Goal: Information Seeking & Learning: Understand process/instructions

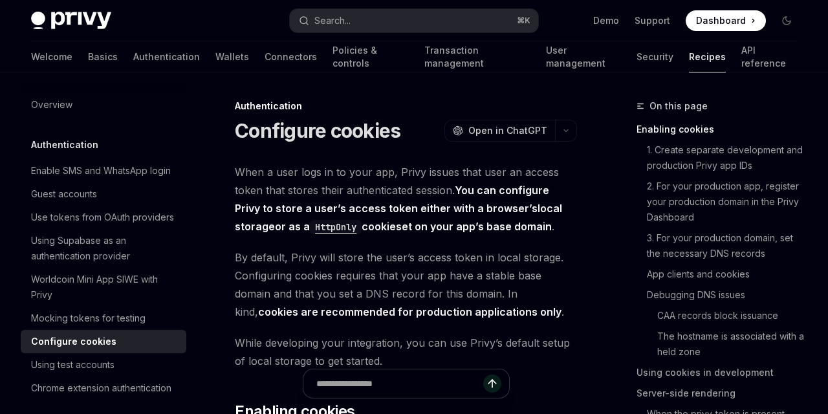
click at [45, 21] on img at bounding box center [71, 21] width 80 height 18
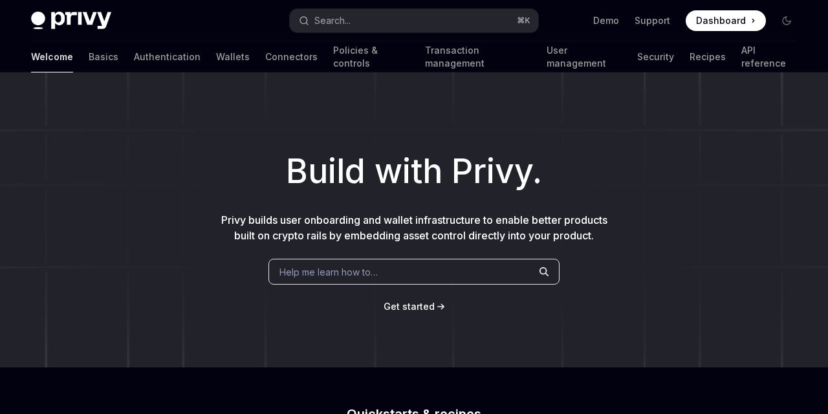
type textarea "*"
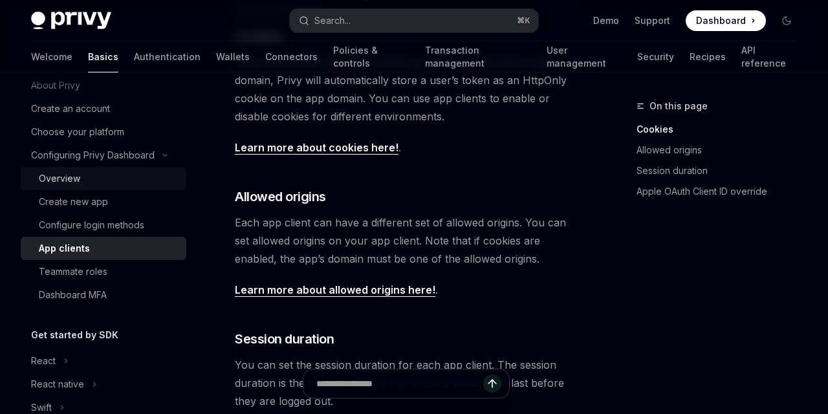
scroll to position [31, 0]
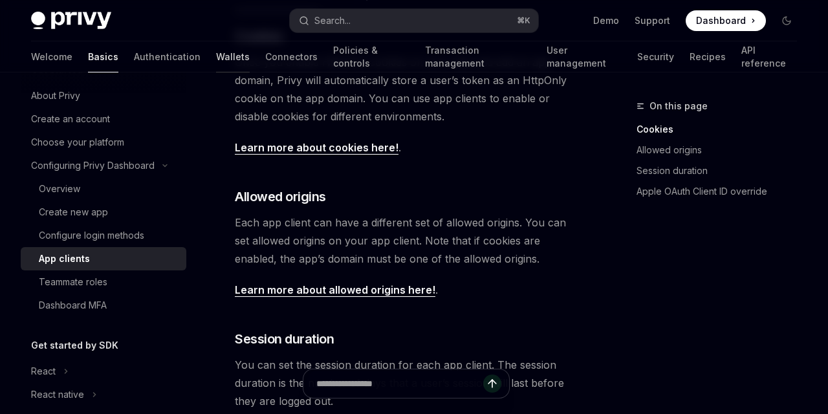
click at [216, 65] on link "Wallets" at bounding box center [233, 56] width 34 height 31
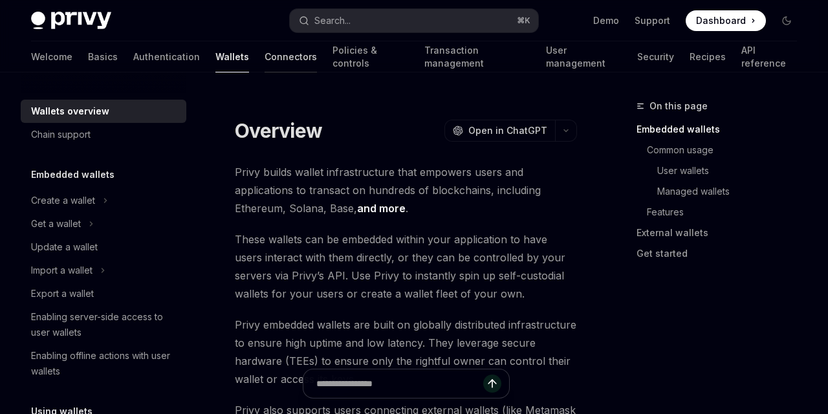
click at [264, 59] on link "Connectors" at bounding box center [290, 56] width 52 height 31
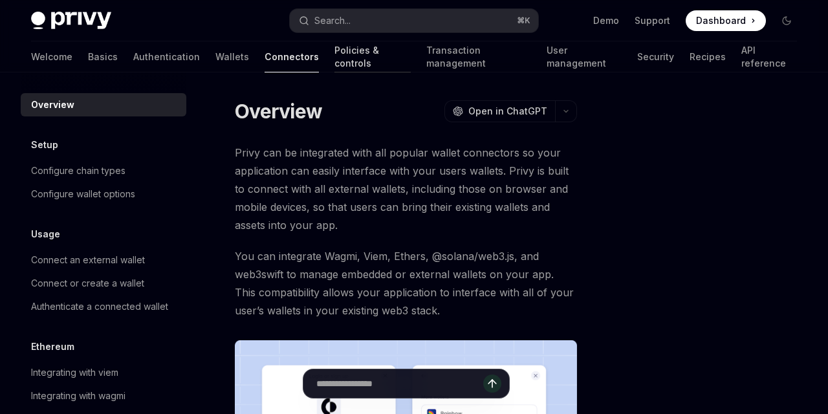
click at [334, 55] on link "Policies & controls" at bounding box center [372, 56] width 76 height 31
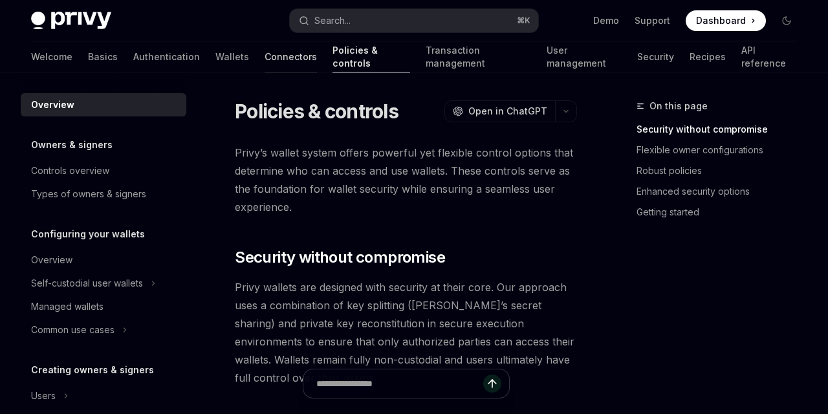
click at [264, 63] on link "Connectors" at bounding box center [290, 56] width 52 height 31
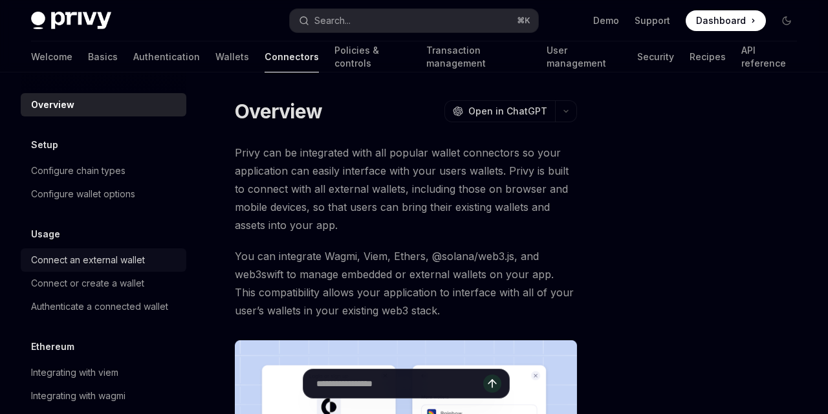
click at [102, 256] on div "Connect an external wallet" at bounding box center [88, 260] width 114 height 16
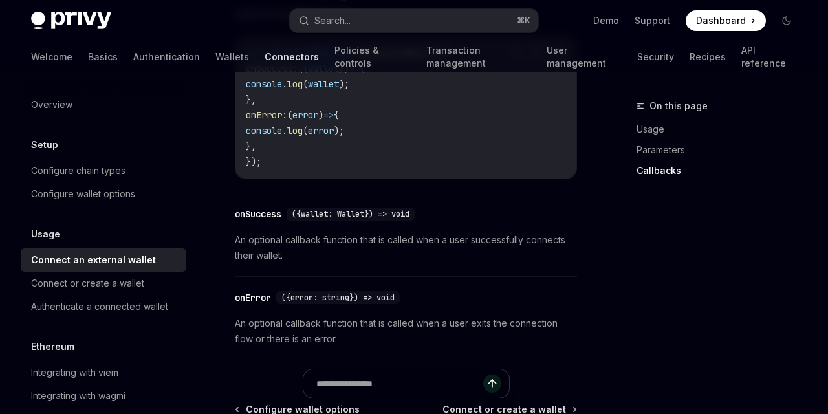
scroll to position [1011, 0]
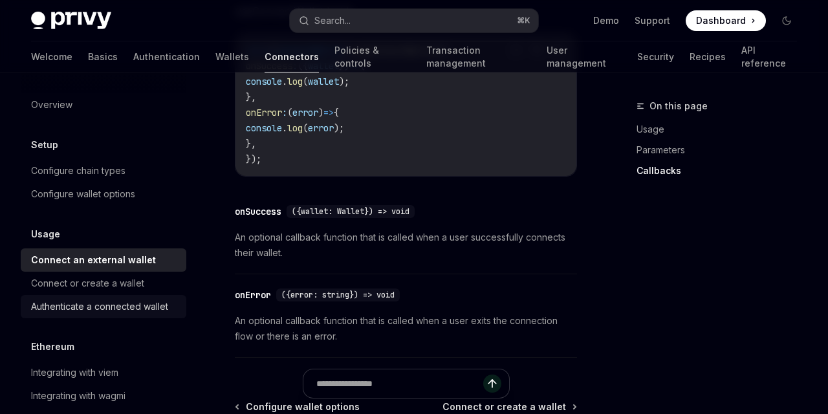
click at [122, 306] on div "Authenticate a connected wallet" at bounding box center [99, 307] width 137 height 16
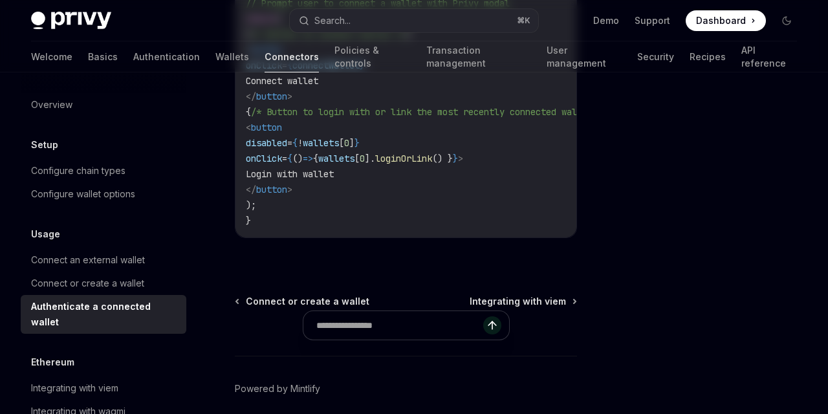
type textarea "*"
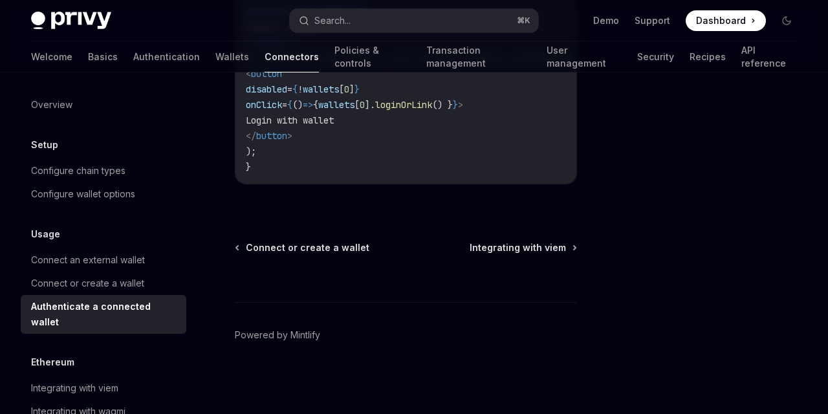
scroll to position [132, 0]
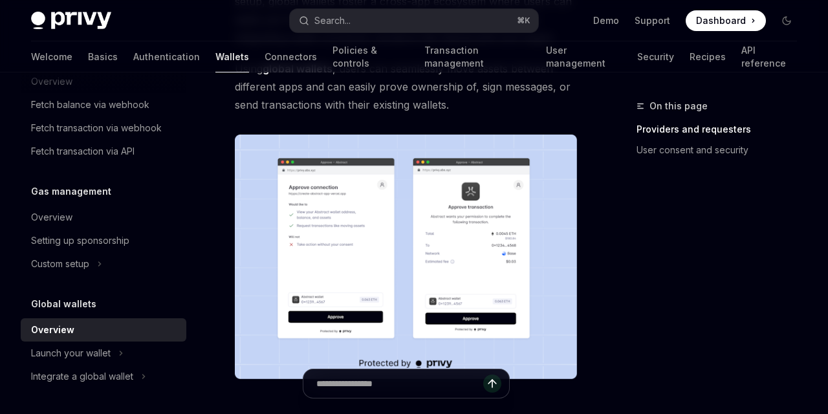
scroll to position [223, 0]
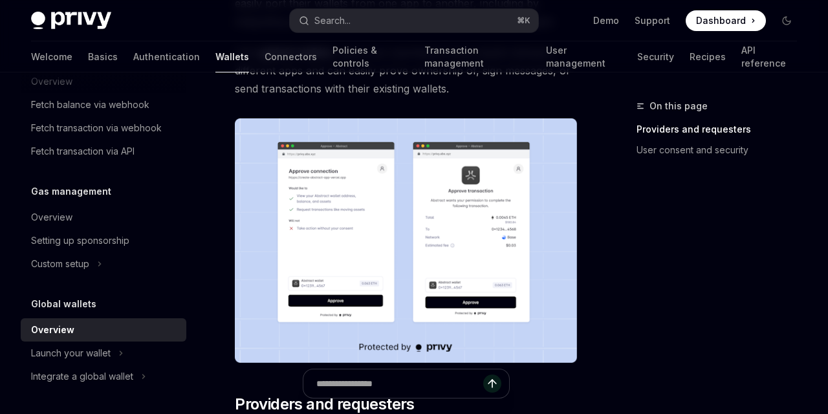
click at [335, 195] on img at bounding box center [406, 240] width 342 height 244
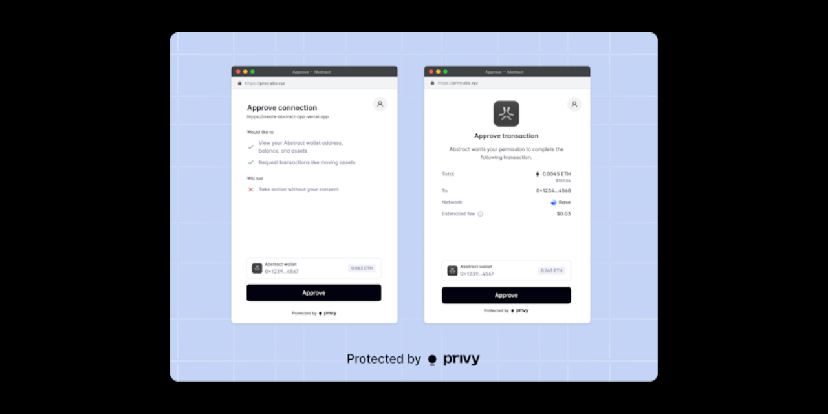
scroll to position [697, 0]
click at [482, 162] on img at bounding box center [414, 206] width 488 height 349
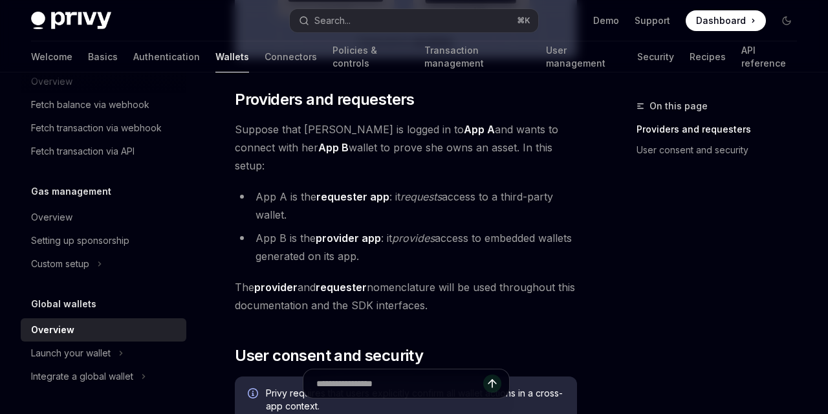
scroll to position [281, 0]
